Goal: Task Accomplishment & Management: Use online tool/utility

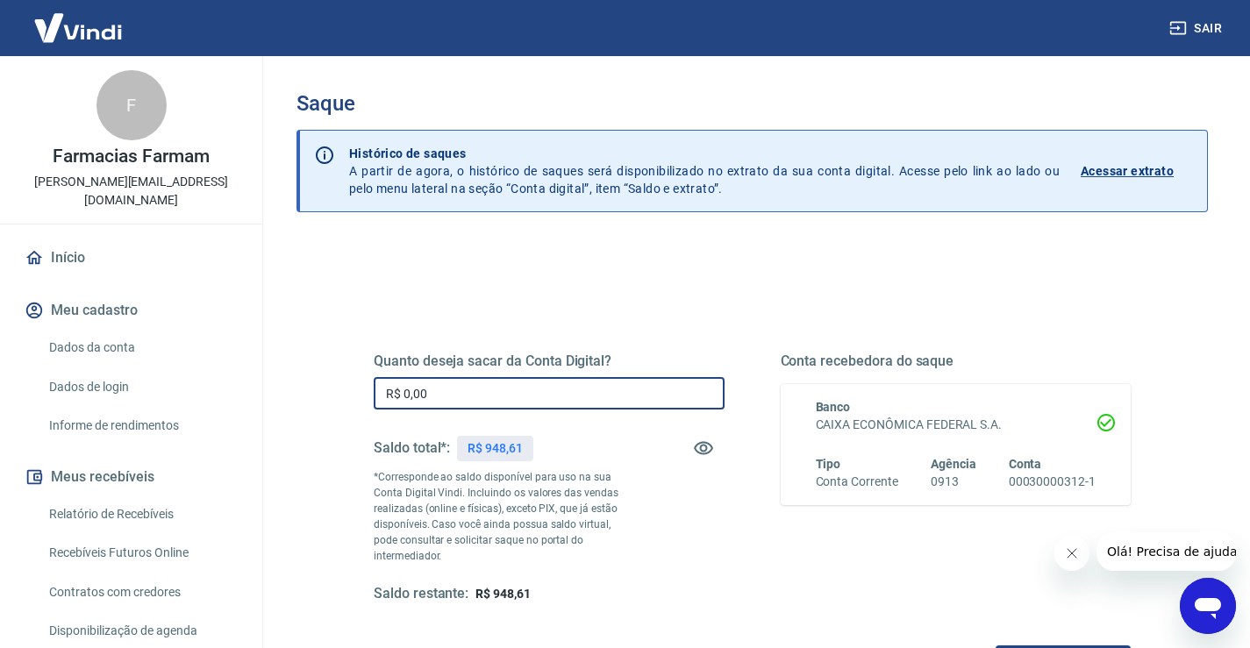
click at [501, 396] on input "R$ 0,00" at bounding box center [549, 393] width 351 height 32
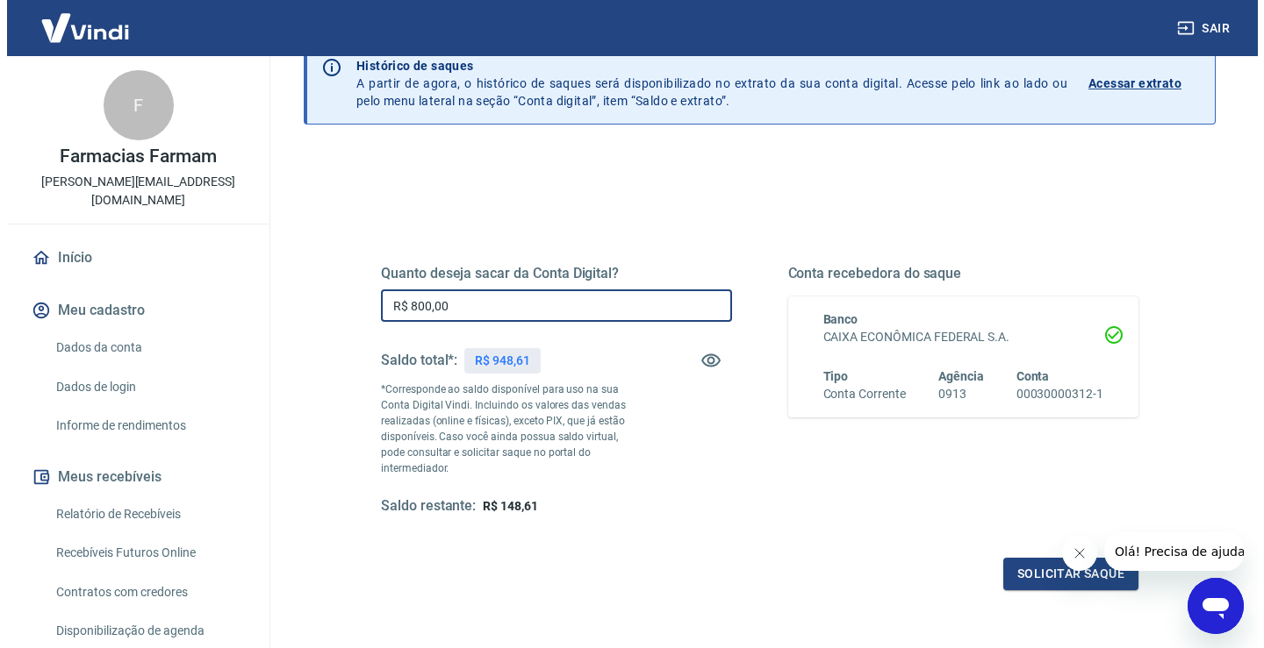
scroll to position [175, 0]
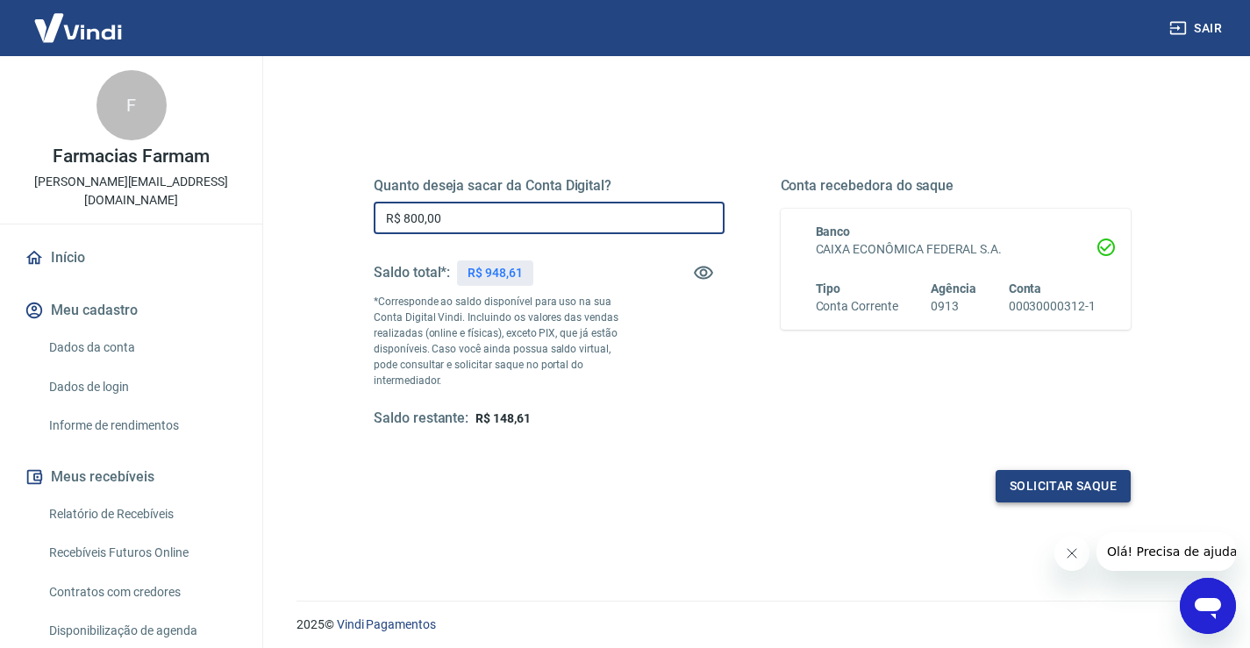
type input "R$ 800,00"
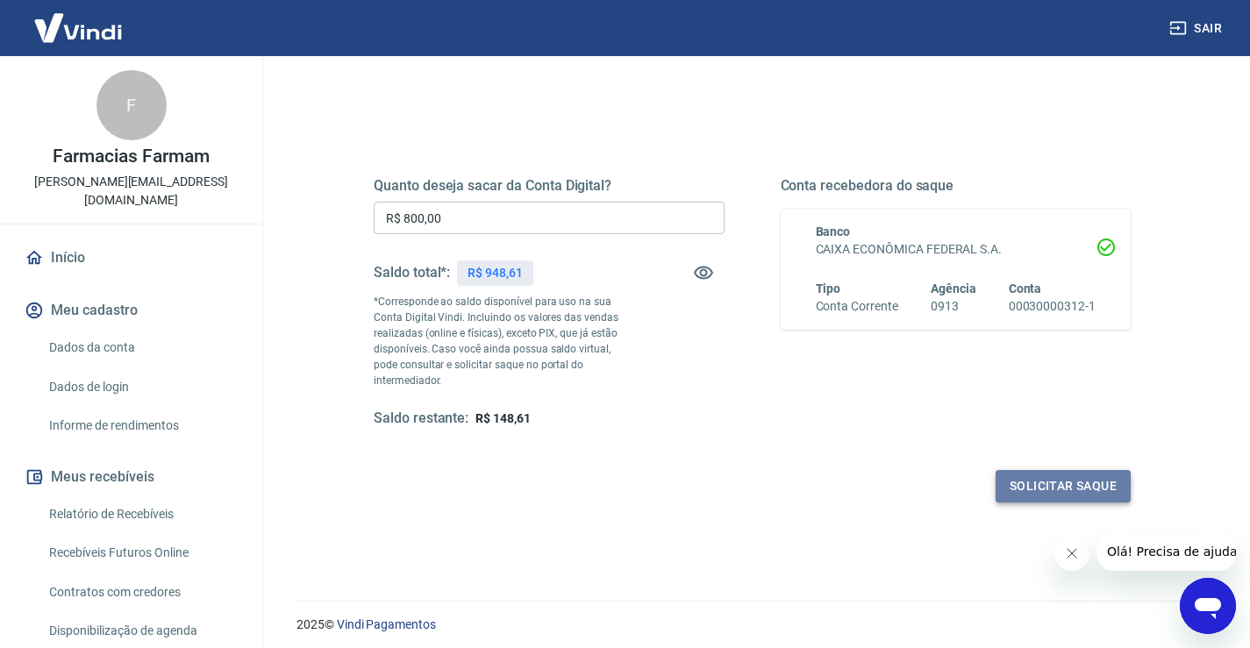
click at [1028, 470] on button "Solicitar saque" at bounding box center [1063, 486] width 135 height 32
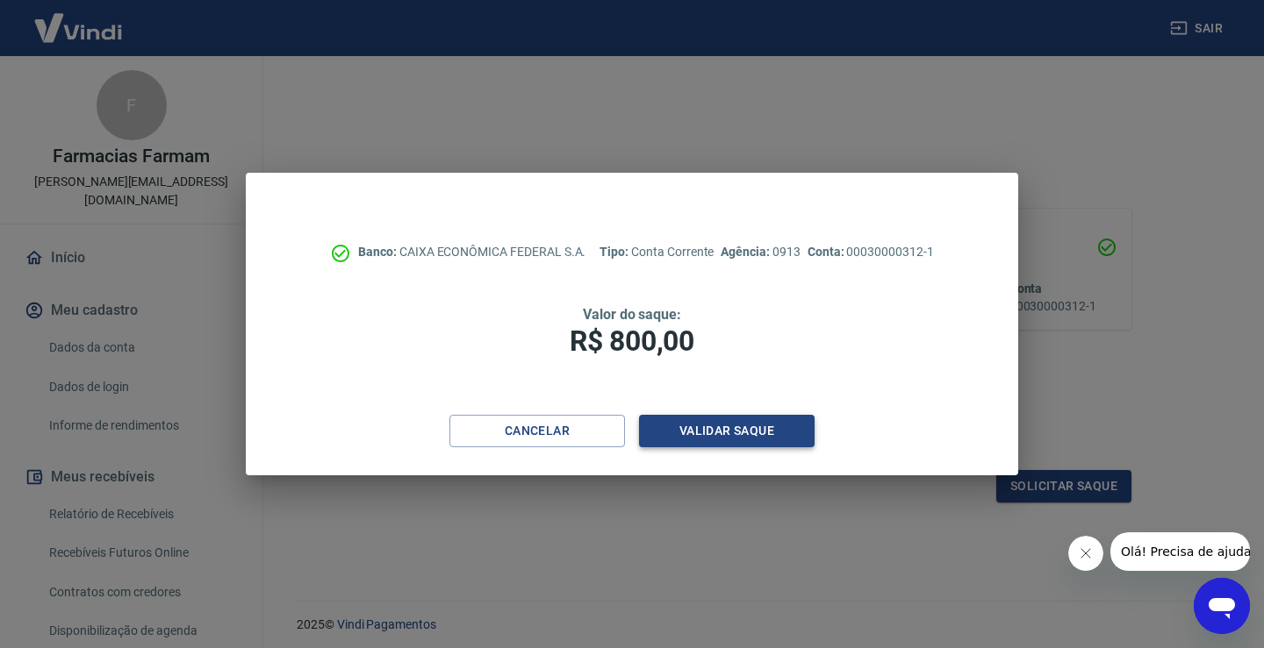
click at [730, 428] on button "Validar saque" at bounding box center [726, 431] width 175 height 32
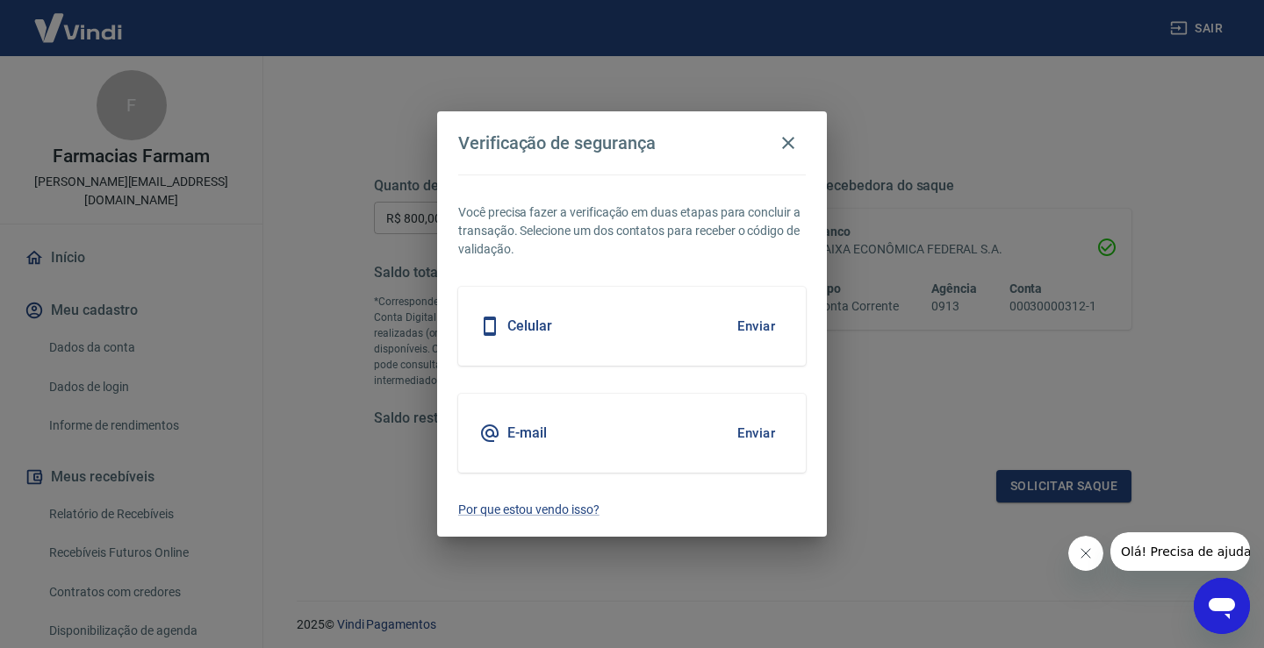
click at [763, 319] on button "Enviar" at bounding box center [755, 326] width 57 height 37
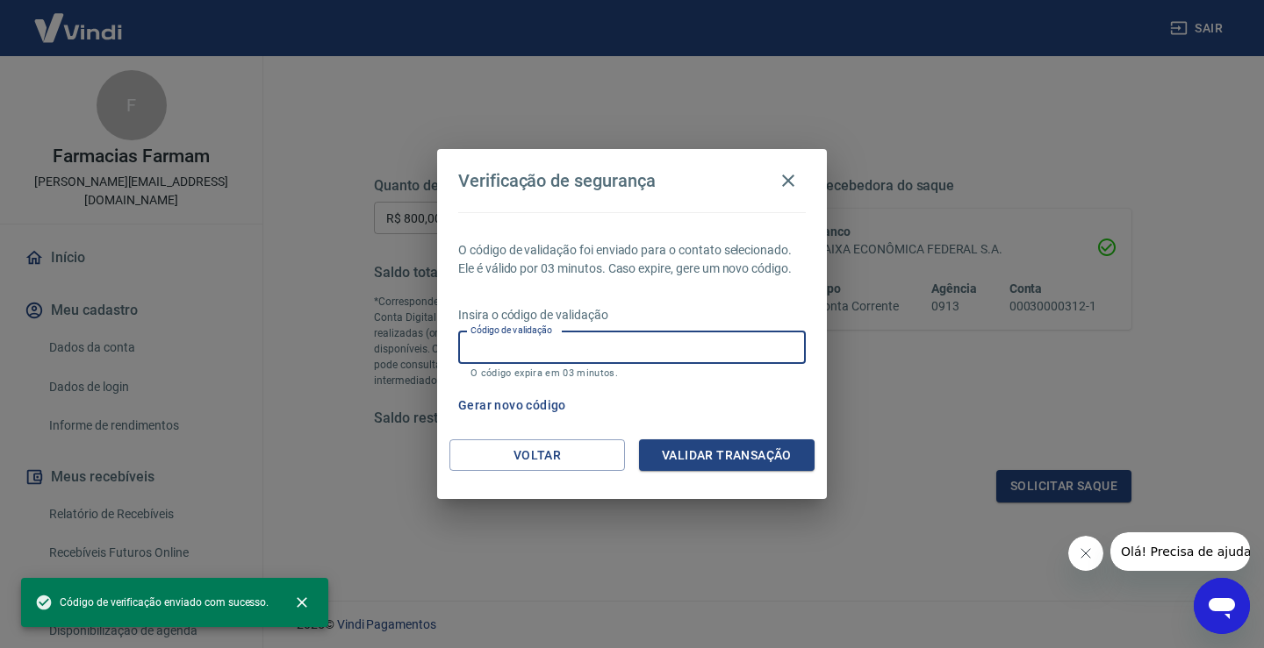
click at [616, 354] on input "Código de validação" at bounding box center [631, 348] width 347 height 32
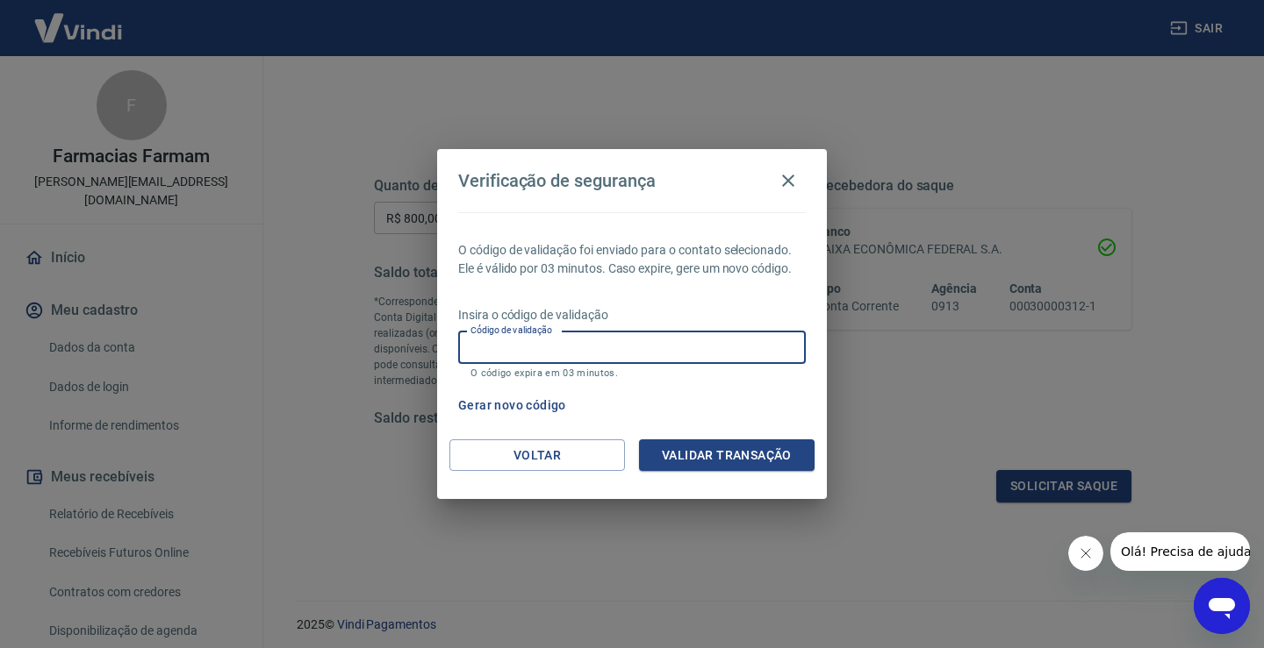
click at [534, 352] on input "Código de validação" at bounding box center [631, 348] width 347 height 32
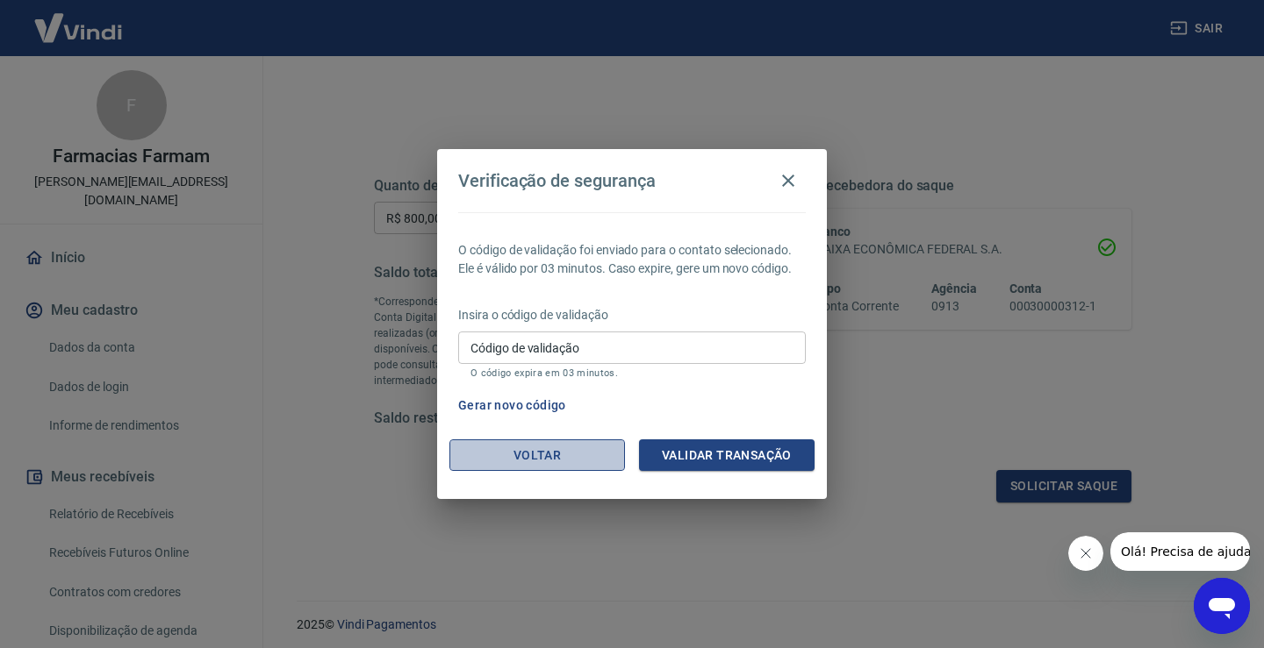
click at [531, 456] on button "Voltar" at bounding box center [536, 456] width 175 height 32
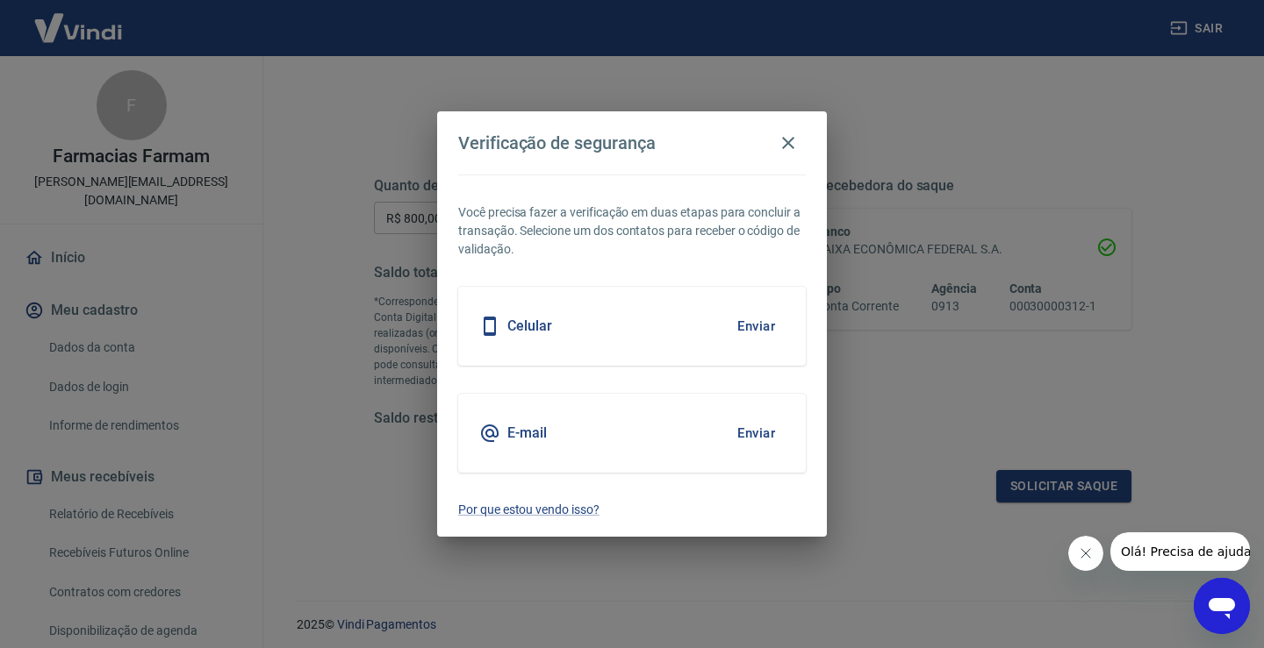
click at [750, 428] on button "Enviar" at bounding box center [755, 433] width 57 height 37
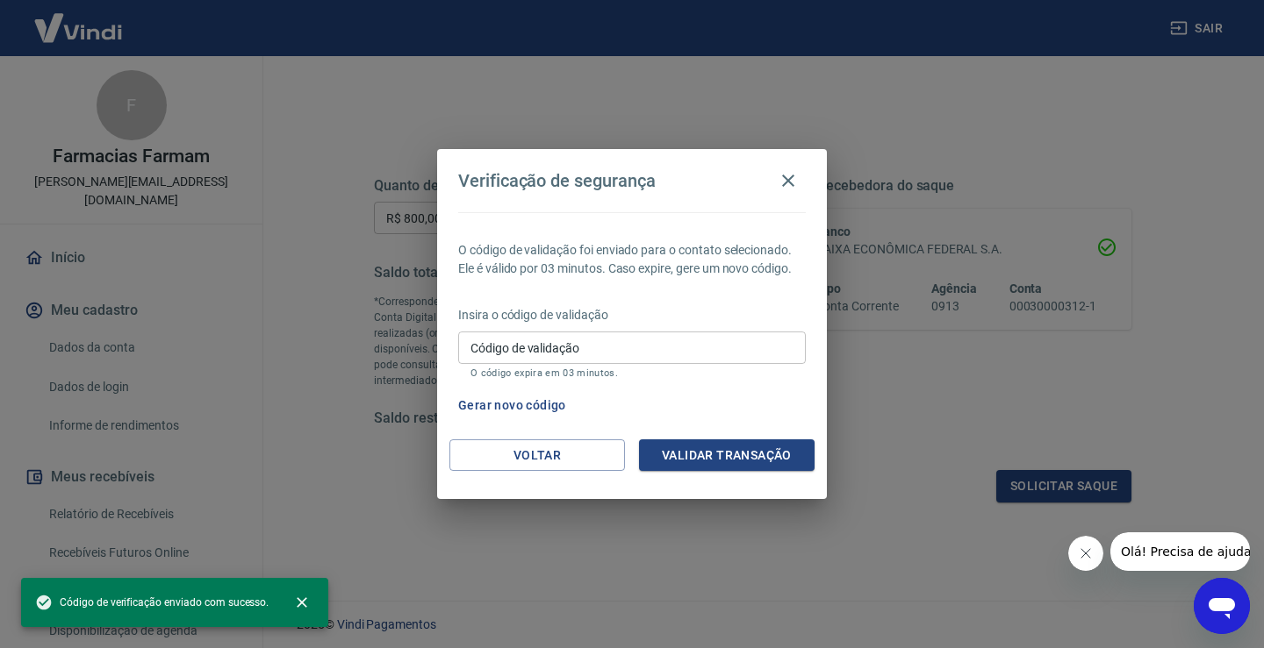
click at [601, 326] on div "Insira o código de validação Código de validação Código de validação O código e…" at bounding box center [631, 344] width 347 height 76
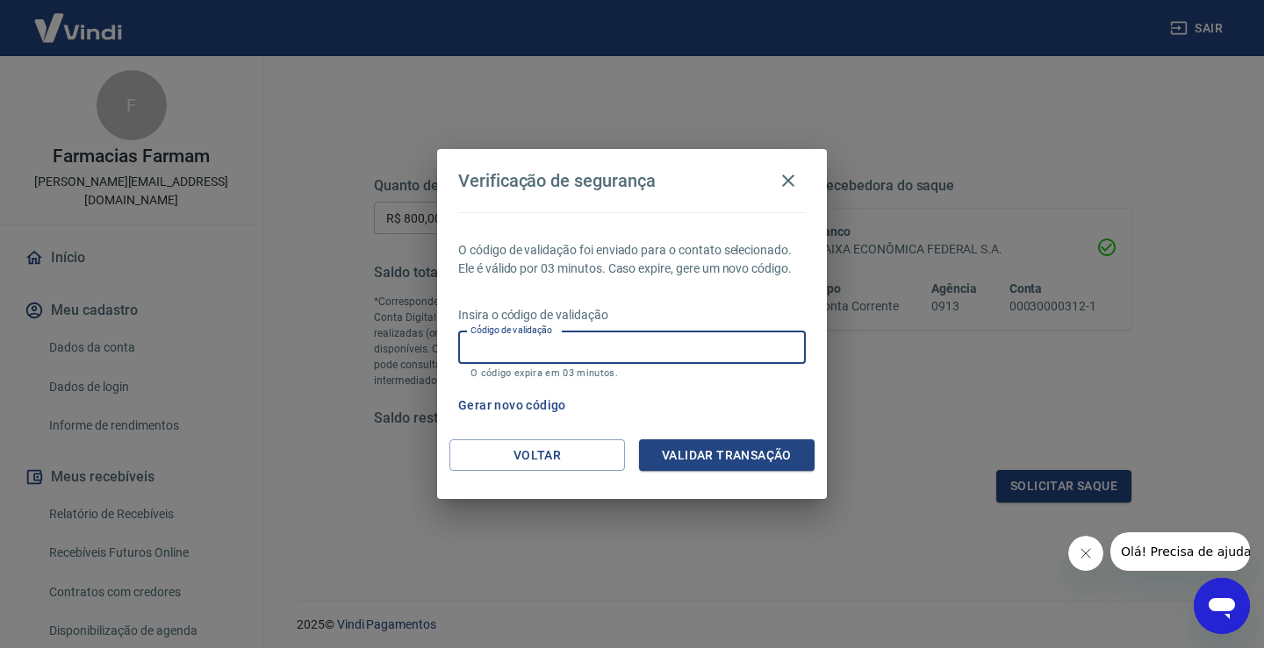
click at [609, 339] on input "Código de validação" at bounding box center [631, 348] width 347 height 32
type input "988760"
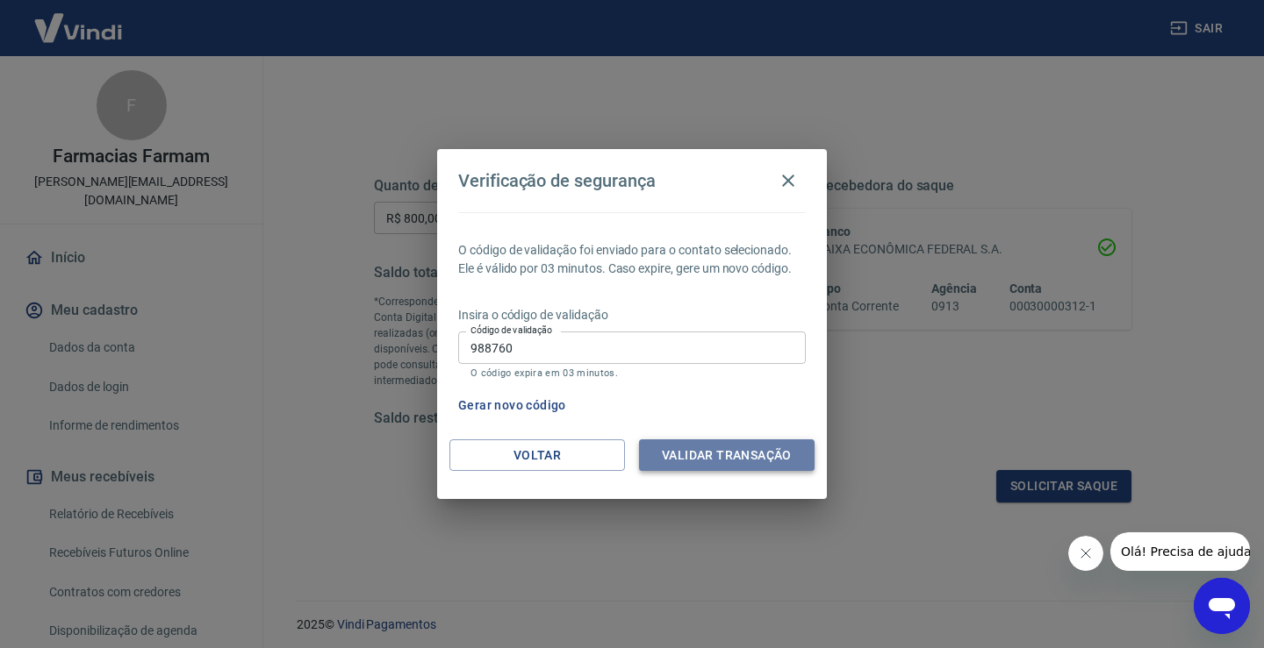
click at [720, 459] on button "Validar transação" at bounding box center [726, 456] width 175 height 32
